Goal: Check status: Check status

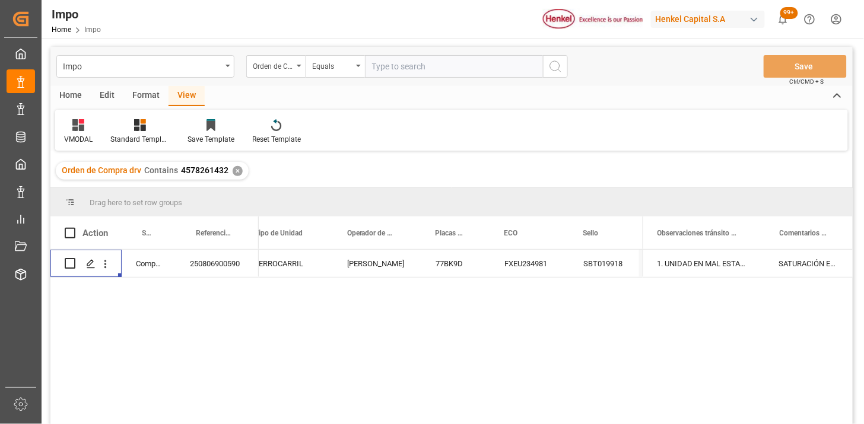
click at [418, 52] on div "Impo Orden de Compra drv Equals Save Ctrl/CMD + S" at bounding box center [451, 66] width 802 height 39
click at [269, 62] on div "Orden de Compra drv" at bounding box center [273, 65] width 40 height 14
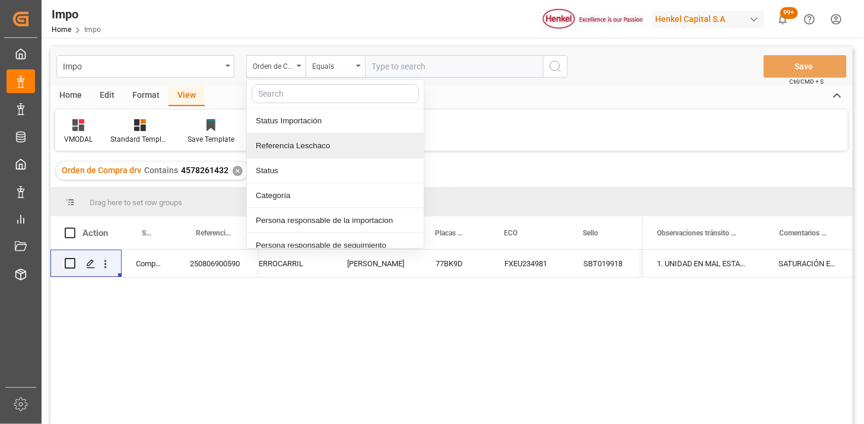
drag, startPoint x: 291, startPoint y: 139, endPoint x: 323, endPoint y: 117, distance: 38.7
click at [292, 140] on div "Referencia Leschaco" at bounding box center [335, 146] width 177 height 25
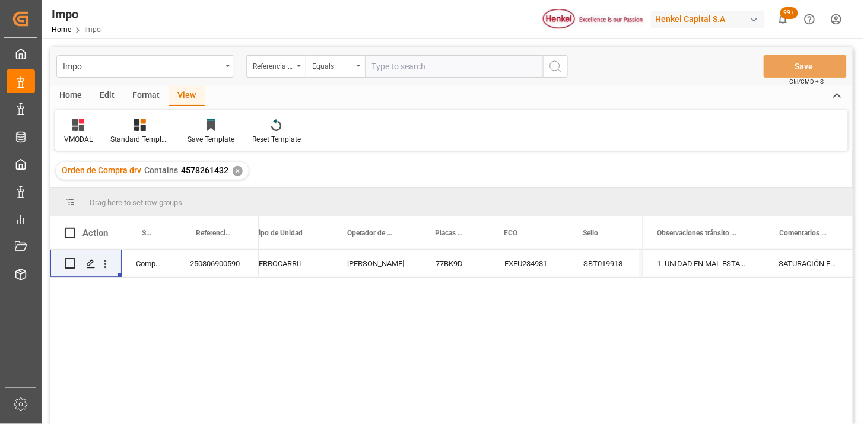
click at [383, 70] on input "text" at bounding box center [454, 66] width 178 height 23
paste input "250806900502"
type input "250806900502"
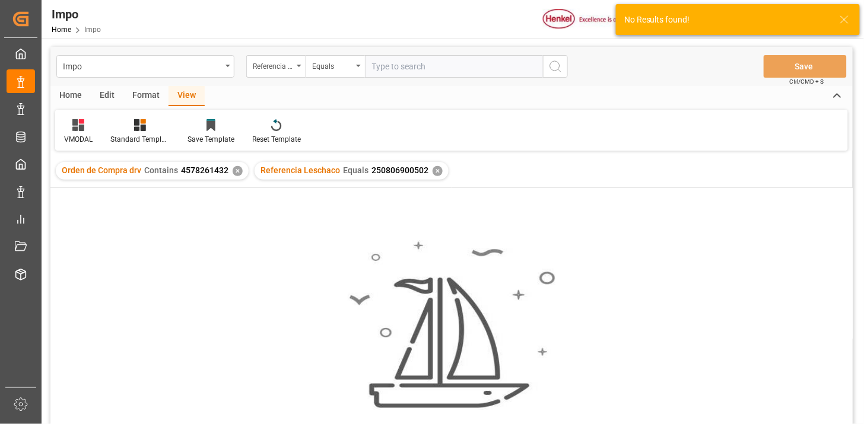
click at [236, 172] on div "✕" at bounding box center [238, 171] width 10 height 10
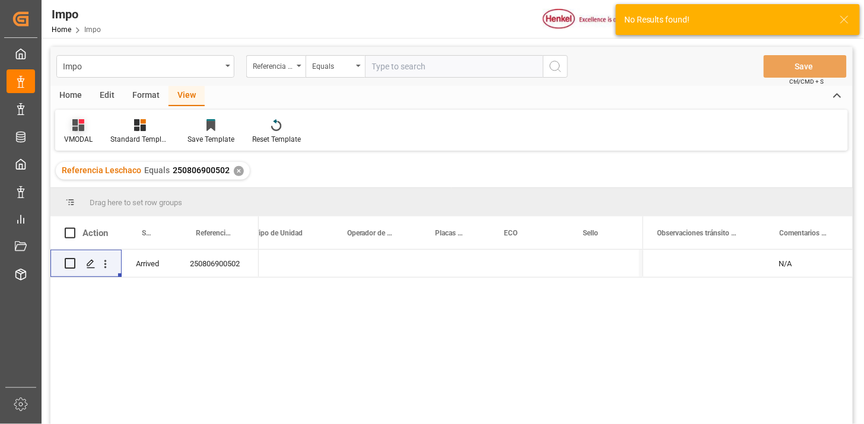
click at [84, 123] on div at bounding box center [78, 125] width 28 height 12
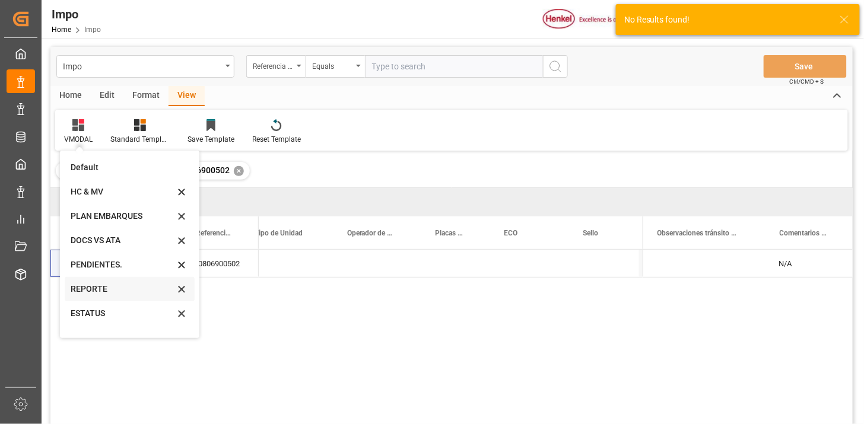
click at [104, 281] on div "REPORTE" at bounding box center [130, 289] width 130 height 24
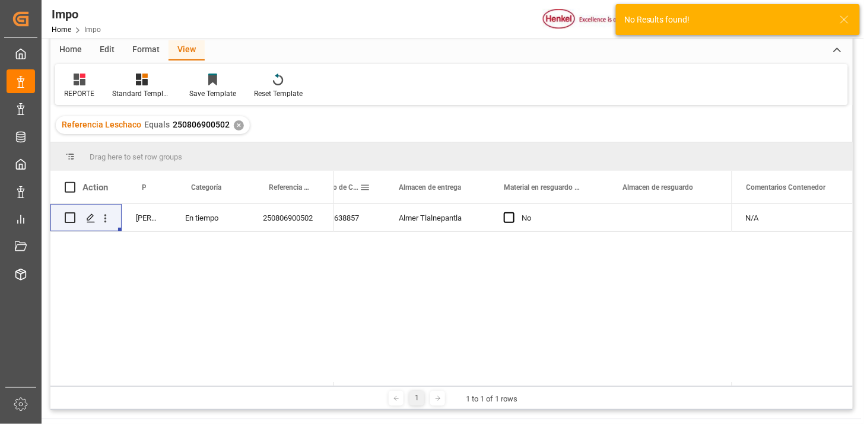
scroll to position [66, 0]
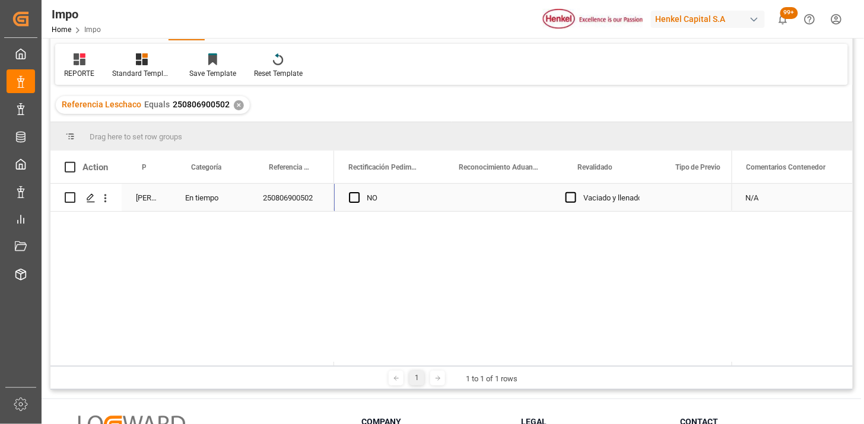
scroll to position [0, 1070]
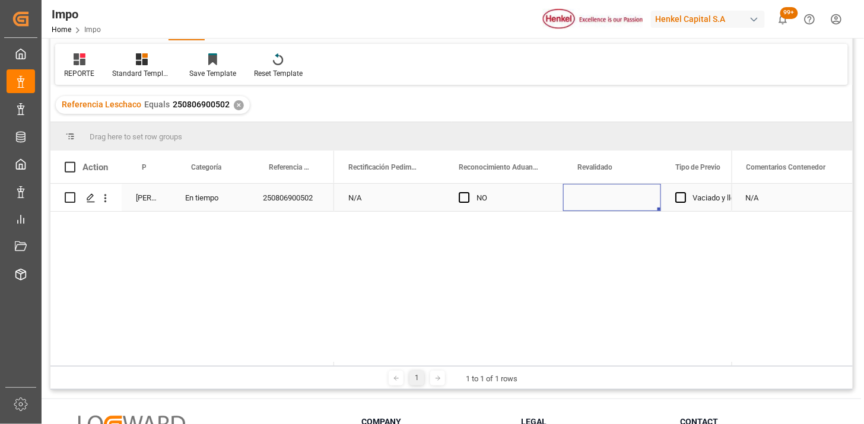
click at [594, 199] on div "Press SPACE to select this row." at bounding box center [612, 197] width 98 height 27
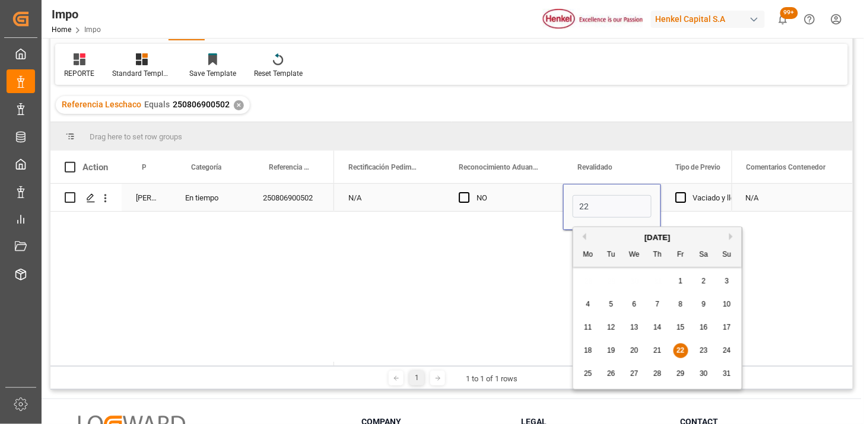
type input "[DATE]"
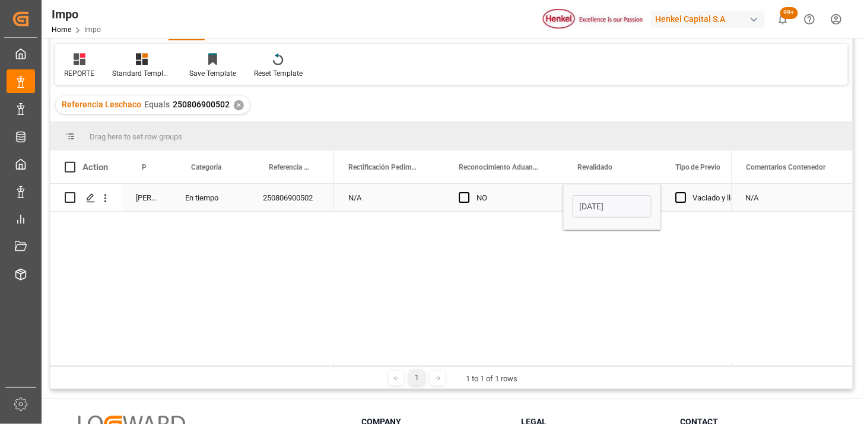
click at [531, 202] on div "NO" at bounding box center [513, 198] width 72 height 27
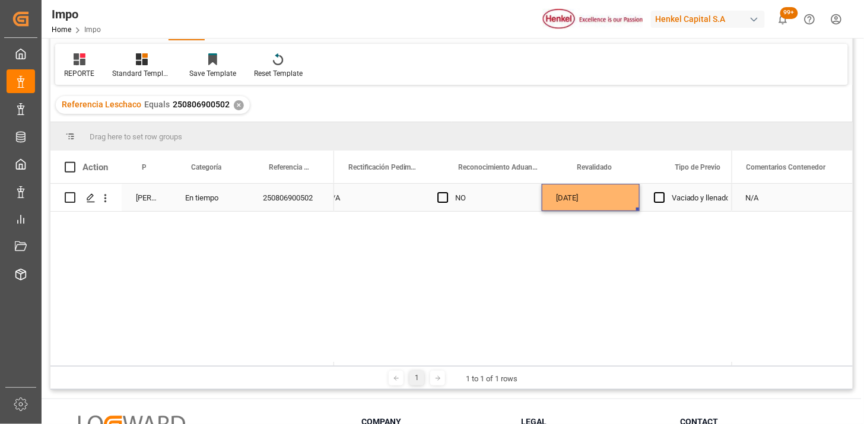
scroll to position [0, 1091]
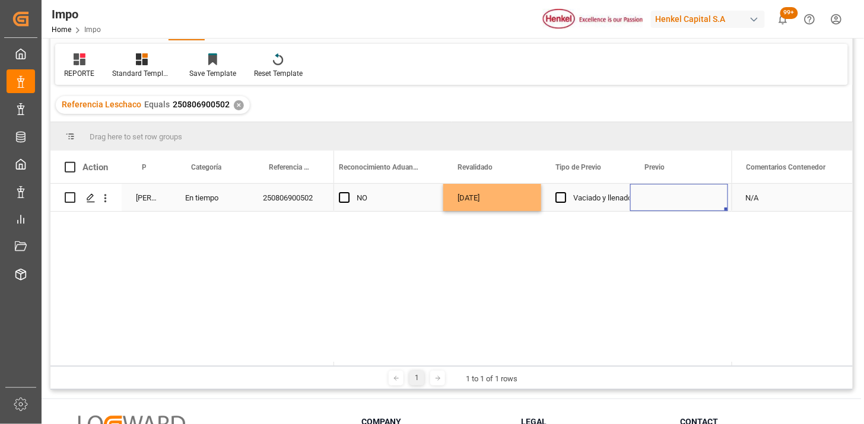
click at [661, 194] on div "Press SPACE to select this row." at bounding box center [679, 197] width 98 height 27
drag, startPoint x: 661, startPoint y: 194, endPoint x: 667, endPoint y: 193, distance: 6.6
click at [663, 193] on div "Press SPACE to select this row." at bounding box center [679, 197] width 98 height 27
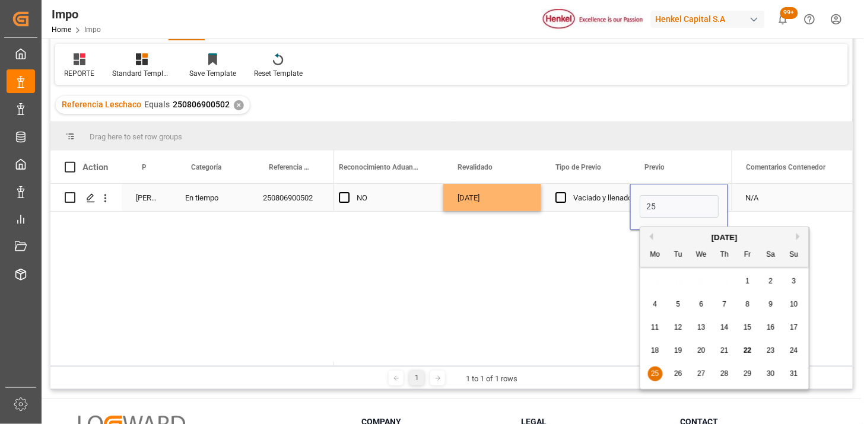
type input "[DATE]"
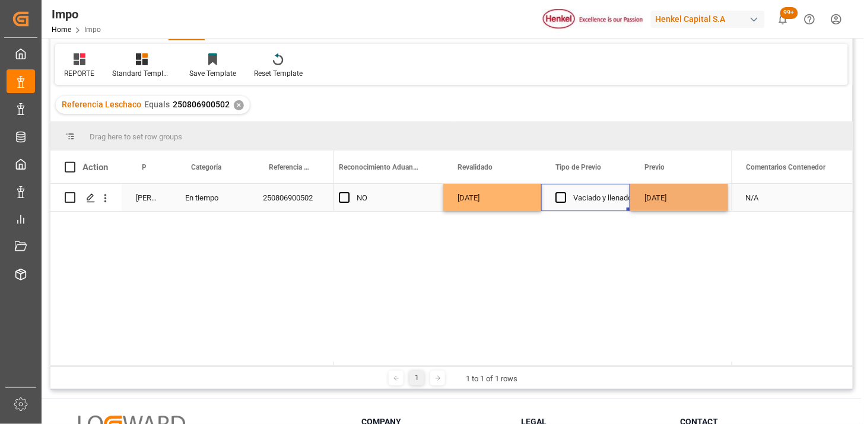
click at [578, 200] on div "Vaciado y llenado" at bounding box center [602, 198] width 59 height 27
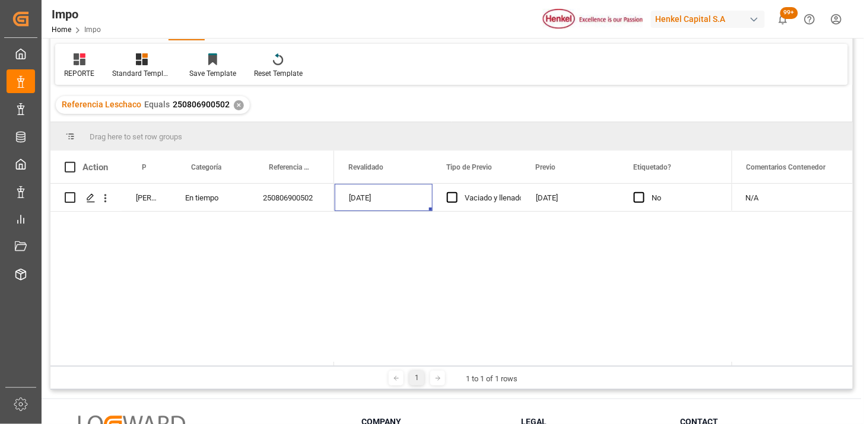
click at [234, 101] on div "✕" at bounding box center [239, 105] width 10 height 10
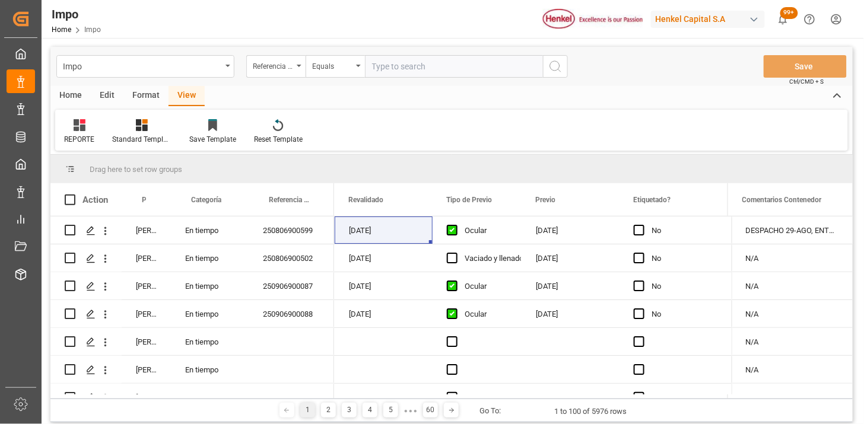
click at [458, 74] on input "text" at bounding box center [454, 66] width 178 height 23
paste input "250915080048"
type input "250915080048"
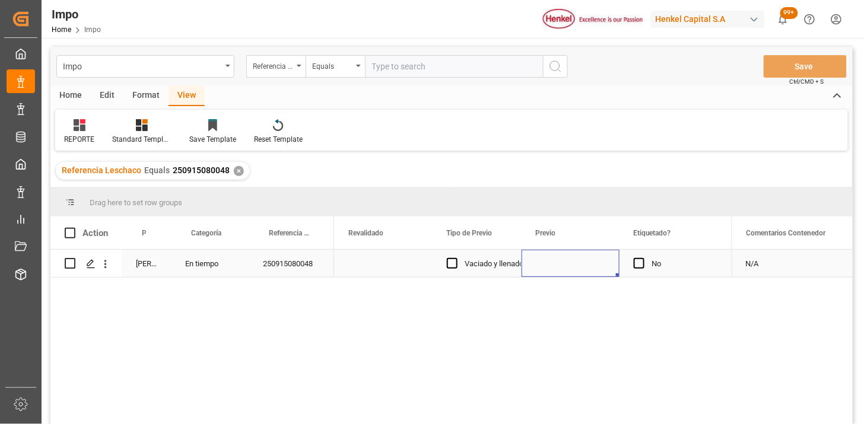
click at [566, 263] on div "Press SPACE to select this row." at bounding box center [571, 263] width 98 height 27
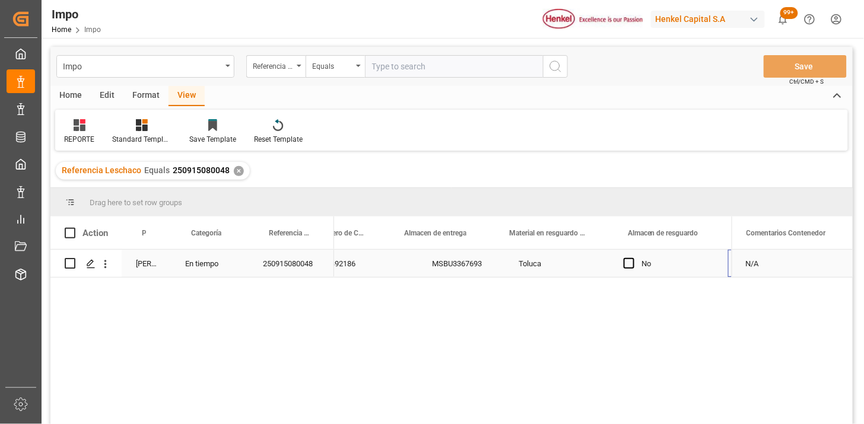
scroll to position [0, 459]
